Goal: Information Seeking & Learning: Check status

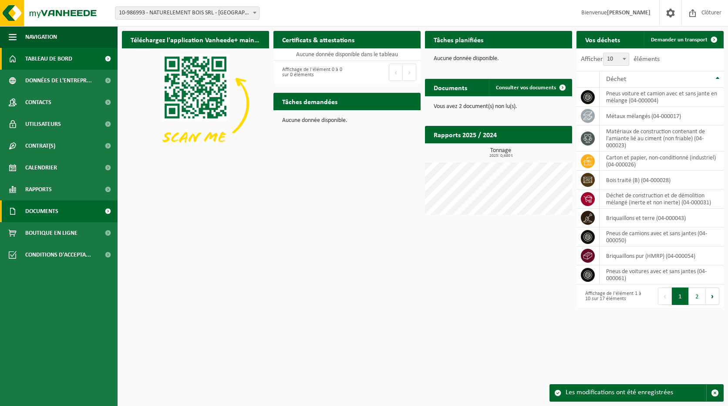
click at [54, 212] on span "Documents" at bounding box center [41, 211] width 33 height 22
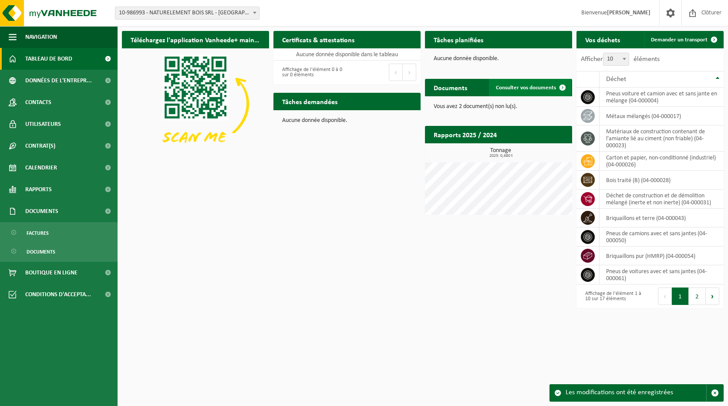
click at [522, 88] on span "Consulter vos documents" at bounding box center [526, 88] width 60 height 6
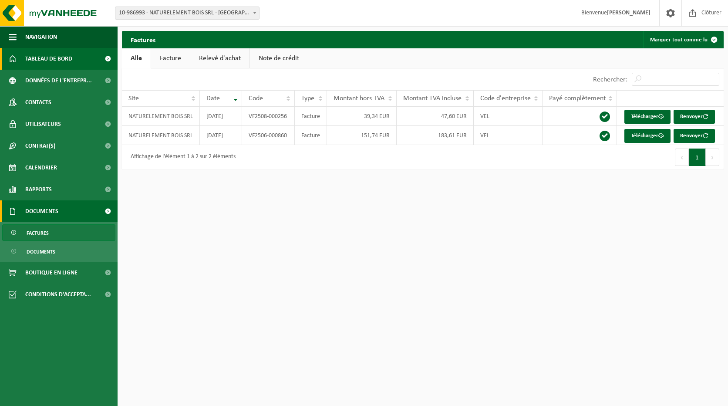
click at [44, 59] on span "Tableau de bord" at bounding box center [48, 59] width 47 height 22
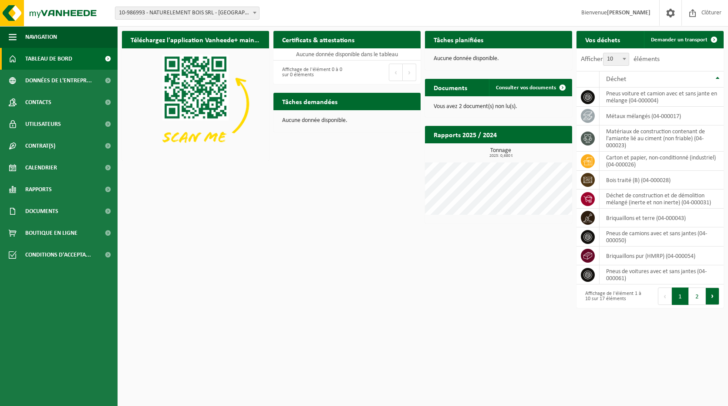
click at [714, 294] on button "Suivant" at bounding box center [712, 295] width 13 height 17
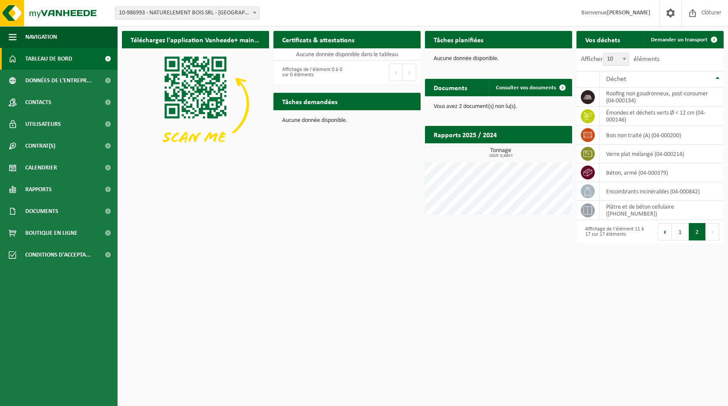
click at [320, 259] on html "Site: 10-986993 - NATURELEMENT BOIS SRL - LIMELETTE 10-986993 - NATURELEMENT BO…" at bounding box center [364, 203] width 728 height 406
click at [334, 41] on h2 "Certificats & attestations" at bounding box center [318, 39] width 90 height 17
click at [336, 123] on p "Aucune donnée disponible." at bounding box center [347, 121] width 130 height 6
click at [48, 143] on span "Contrat(s)" at bounding box center [40, 146] width 30 height 22
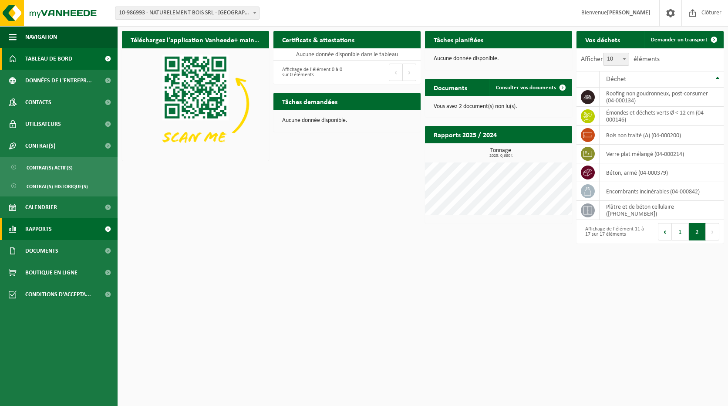
click at [54, 228] on link "Rapports" at bounding box center [59, 229] width 118 height 22
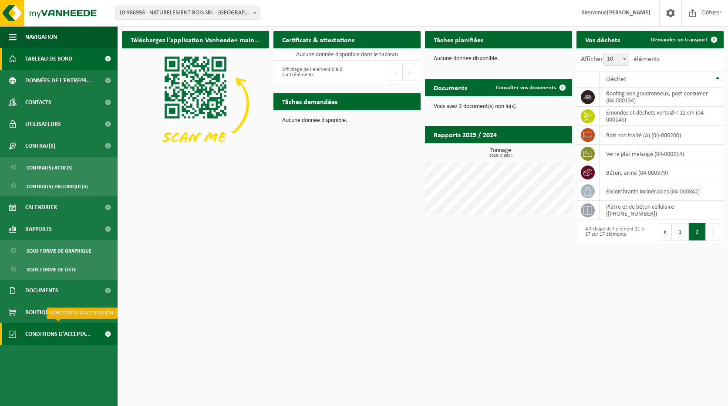
click at [83, 331] on span "Conditions d'accepta..." at bounding box center [58, 334] width 66 height 22
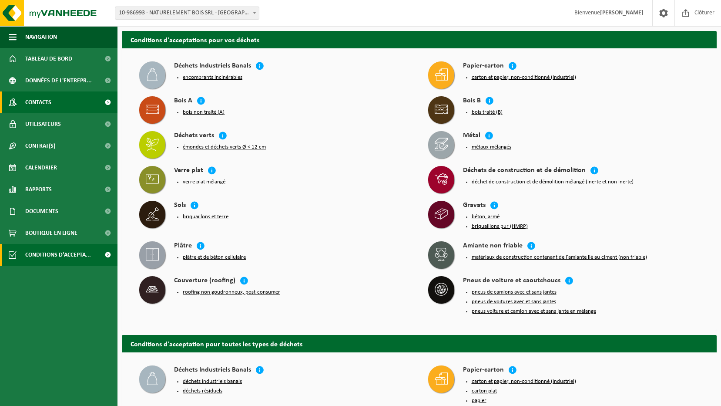
click at [70, 98] on link "Contacts" at bounding box center [59, 102] width 118 height 22
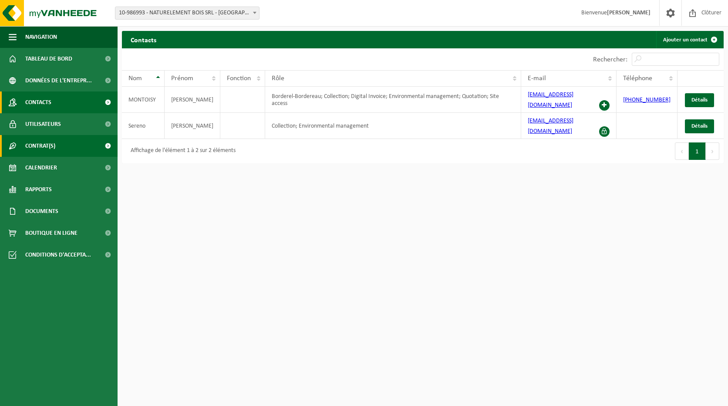
click at [54, 144] on span "Contrat(s)" at bounding box center [40, 146] width 30 height 22
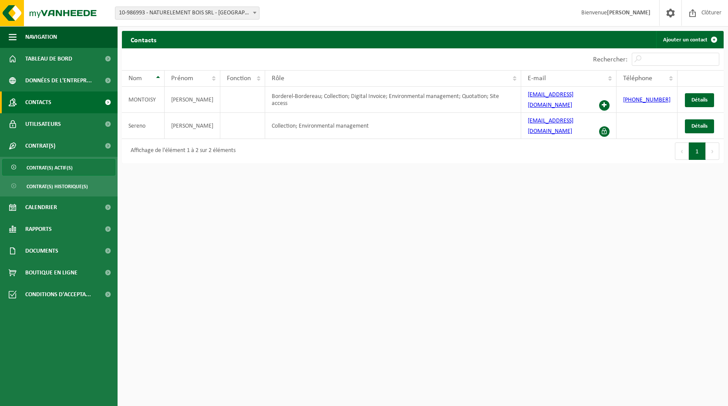
click at [50, 168] on span "Contrat(s) actif(s)" at bounding box center [50, 167] width 46 height 17
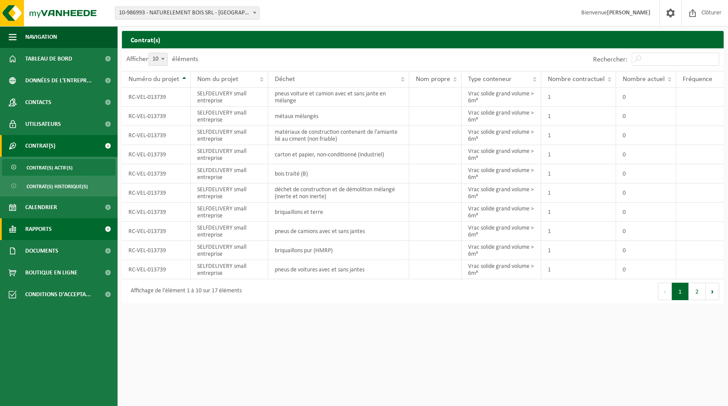
click at [53, 229] on link "Rapports" at bounding box center [59, 229] width 118 height 22
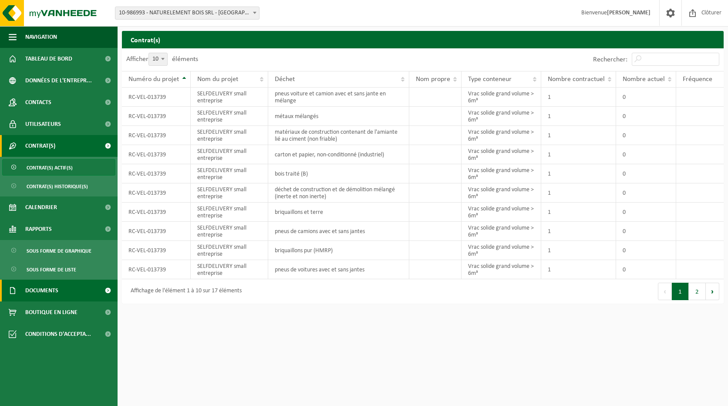
click at [67, 288] on link "Documents" at bounding box center [59, 290] width 118 height 22
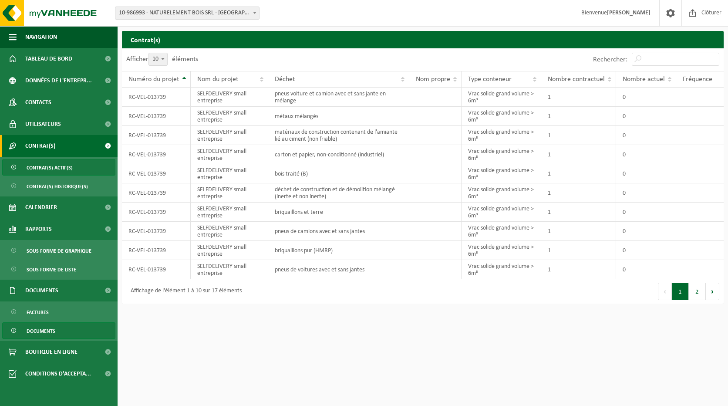
click at [50, 330] on span "Documents" at bounding box center [41, 331] width 29 height 17
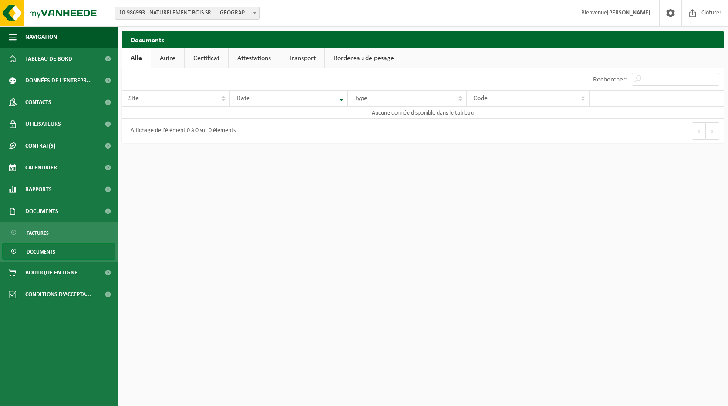
click at [43, 248] on span "Documents" at bounding box center [41, 251] width 29 height 17
click at [40, 230] on span "Factures" at bounding box center [38, 233] width 22 height 17
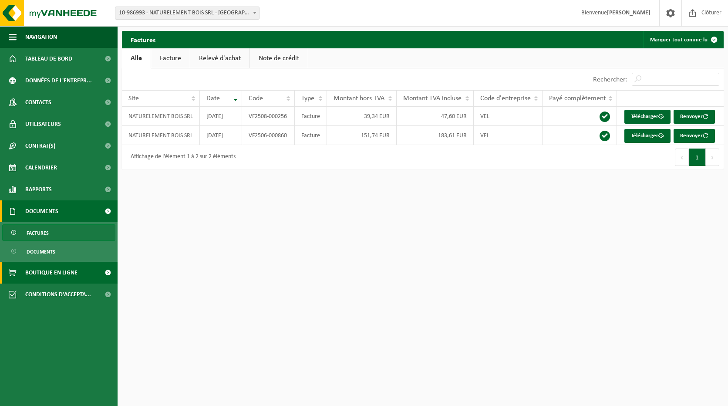
click at [50, 272] on span "Boutique en ligne" at bounding box center [51, 273] width 52 height 22
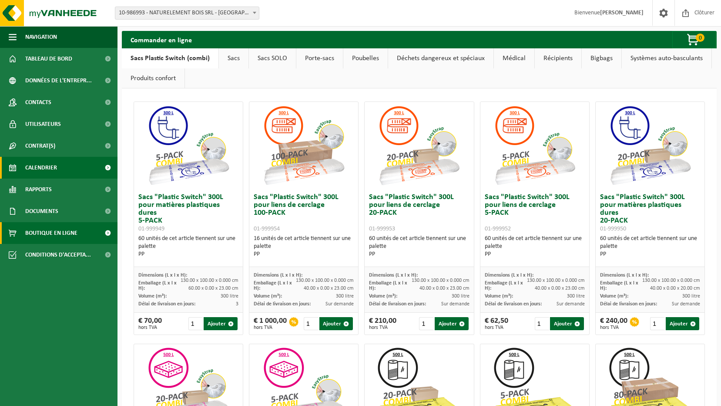
click at [42, 171] on span "Calendrier" at bounding box center [41, 168] width 32 height 22
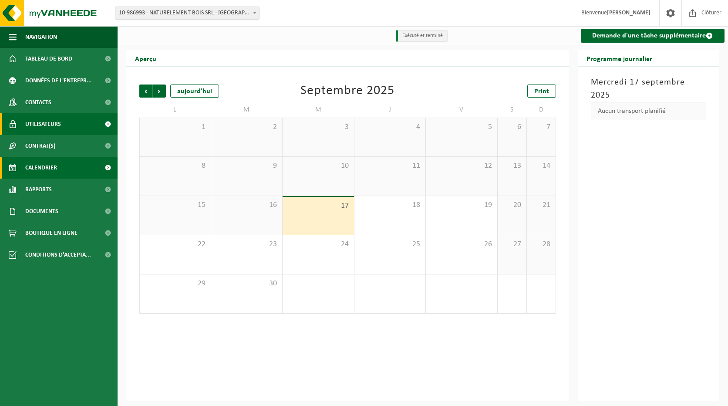
click at [34, 124] on span "Utilisateurs" at bounding box center [43, 124] width 36 height 22
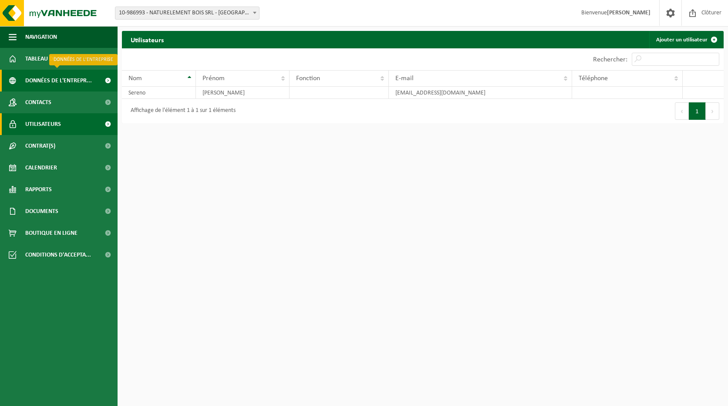
click at [42, 77] on span "Données de l'entrepr..." at bounding box center [58, 81] width 67 height 22
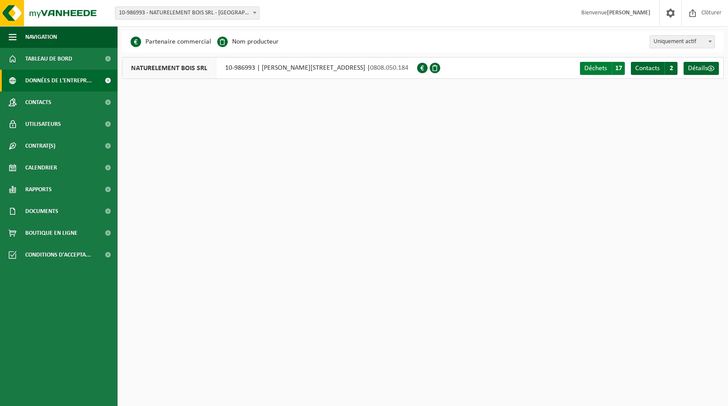
click at [603, 70] on span "Déchets" at bounding box center [595, 68] width 23 height 7
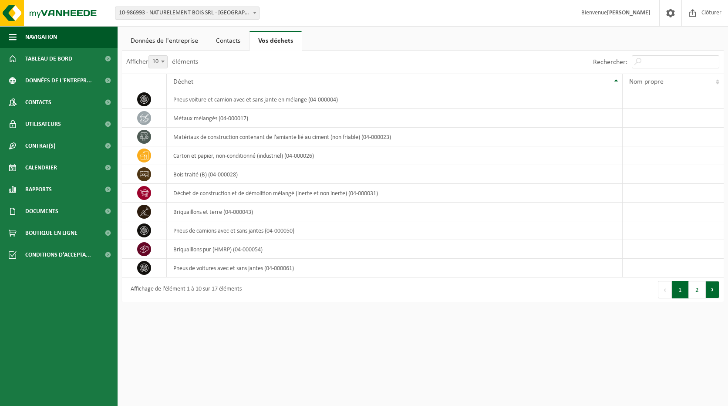
click at [711, 292] on button "Suivant" at bounding box center [712, 289] width 13 height 17
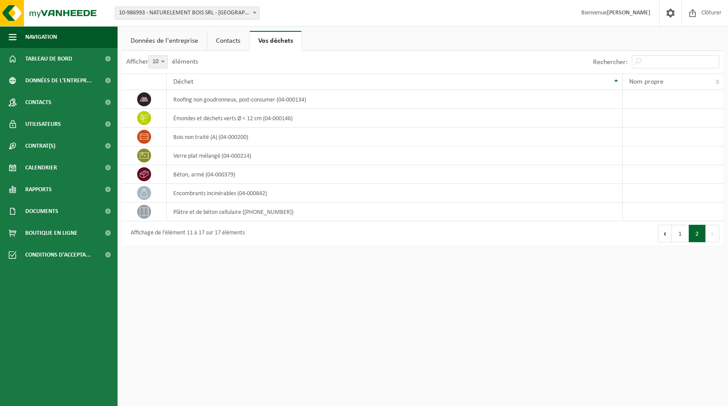
click at [223, 40] on link "Contacts" at bounding box center [228, 41] width 42 height 20
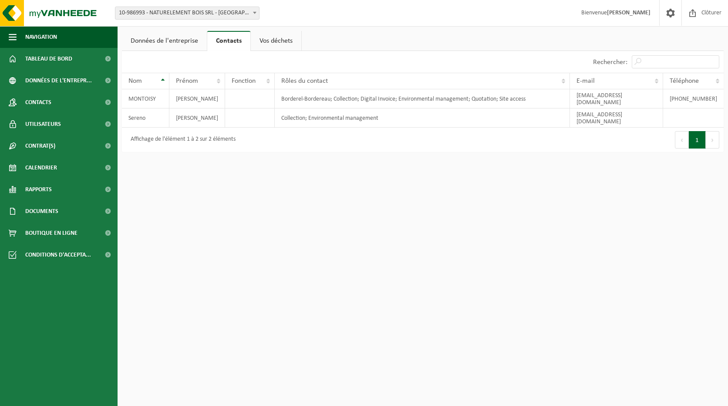
click at [163, 39] on link "Données de l'entreprise" at bounding box center [164, 41] width 85 height 20
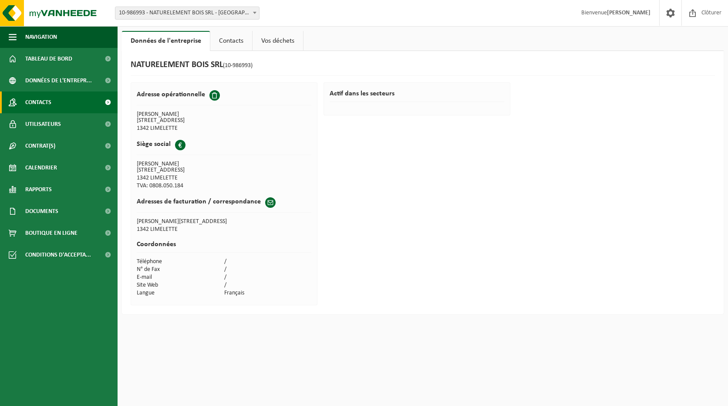
click at [50, 100] on span "Contacts" at bounding box center [38, 102] width 26 height 22
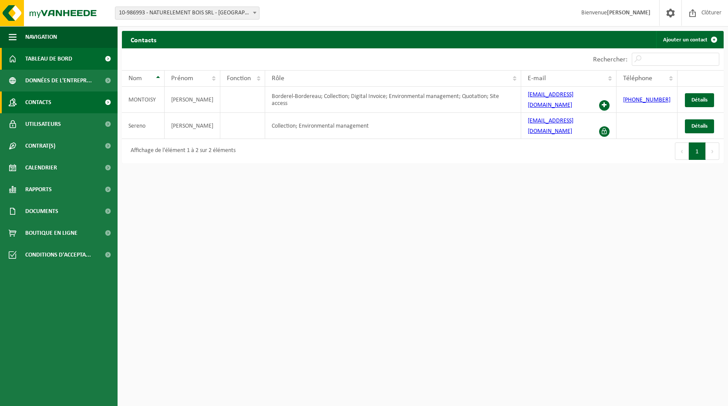
click at [39, 55] on span "Tableau de bord" at bounding box center [48, 59] width 47 height 22
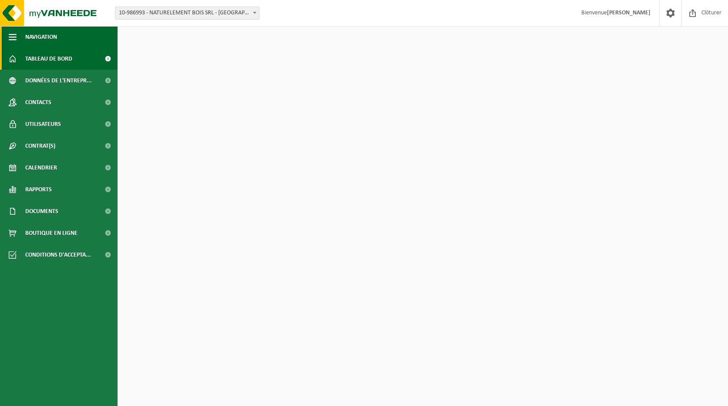
click at [17, 36] on button "Navigation" at bounding box center [59, 37] width 118 height 22
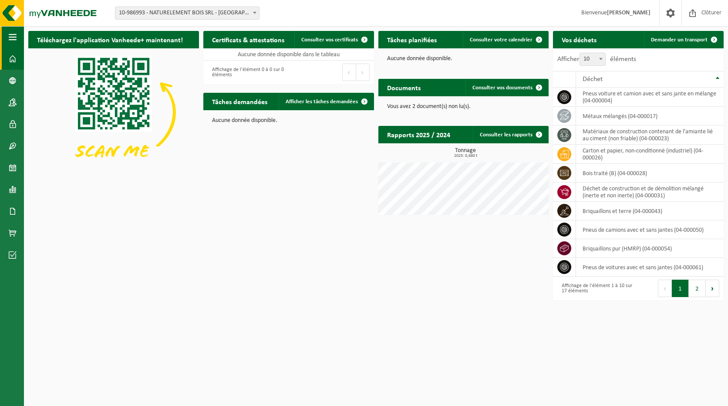
click at [6, 34] on button "Navigation" at bounding box center [12, 37] width 24 height 22
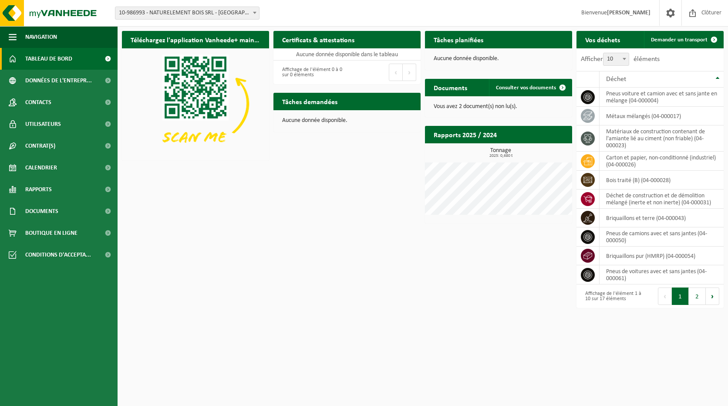
click at [346, 42] on h2 "Certificats & attestations" at bounding box center [318, 39] width 90 height 17
click at [16, 35] on span "button" at bounding box center [13, 37] width 8 height 22
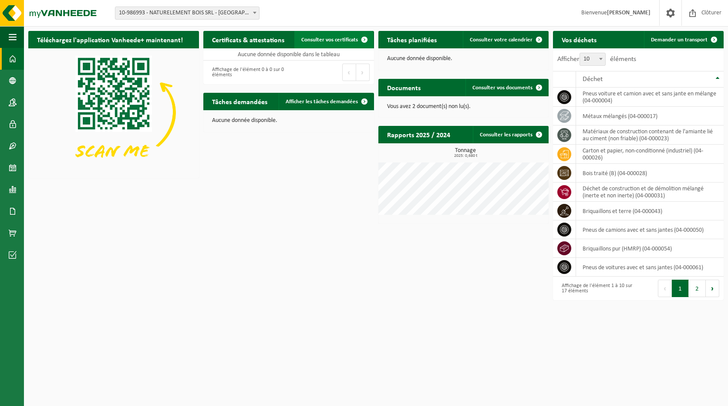
click at [343, 42] on span "Consulter vos certificats" at bounding box center [329, 40] width 57 height 6
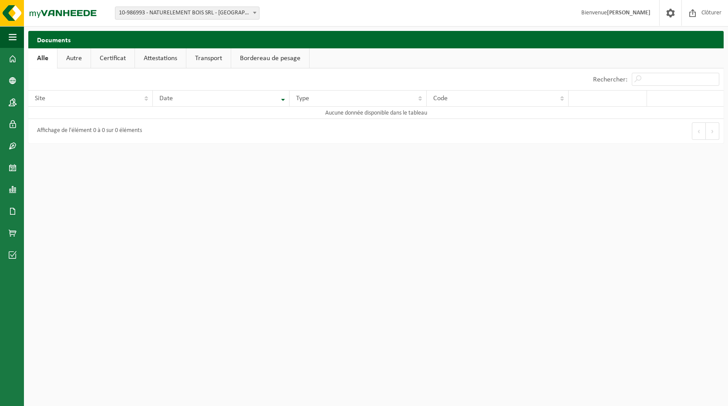
click at [171, 60] on link "Attestations" at bounding box center [160, 58] width 51 height 20
click at [113, 54] on link "Certificat" at bounding box center [113, 58] width 44 height 20
click at [76, 60] on link "Autre" at bounding box center [73, 58] width 33 height 20
click at [14, 39] on span "button" at bounding box center [13, 37] width 8 height 22
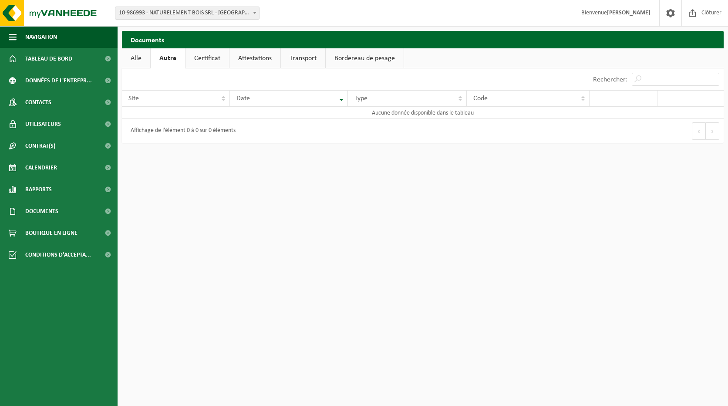
click at [360, 57] on link "Bordereau de pesage" at bounding box center [365, 58] width 78 height 20
click at [58, 79] on span "Données de l'entrepr..." at bounding box center [58, 81] width 67 height 22
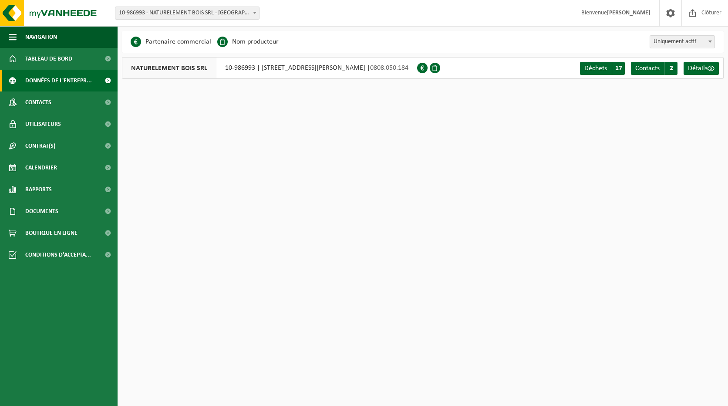
click at [394, 169] on html "Site: 10-986993 - NATURELEMENT BOIS SRL - LIMELETTE 10-986993 - NATURELEMENT BO…" at bounding box center [364, 203] width 728 height 406
click at [39, 54] on span "Tableau de bord" at bounding box center [48, 59] width 47 height 22
